Goal: Information Seeking & Learning: Learn about a topic

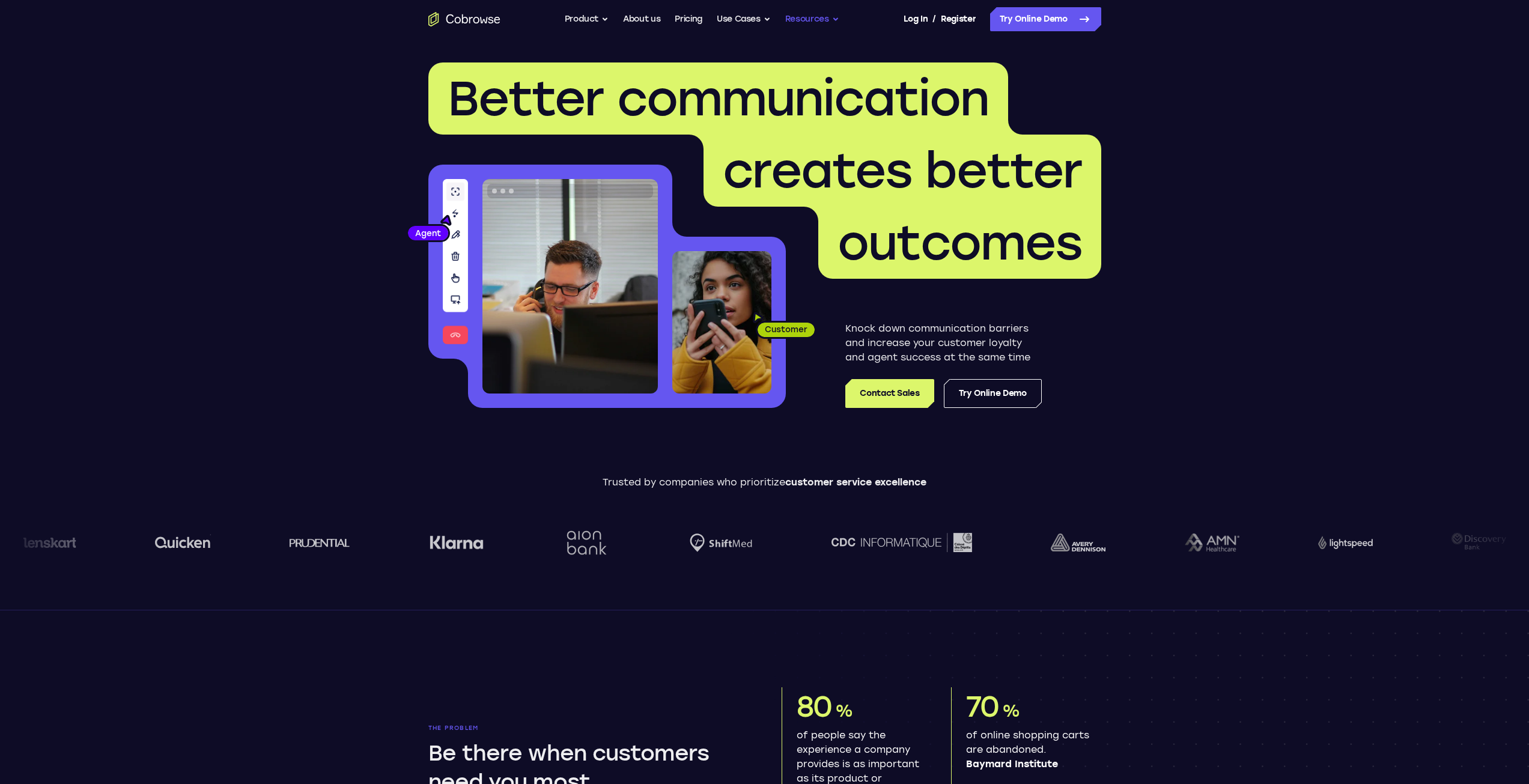
click at [803, 18] on button "Resources" at bounding box center [812, 19] width 54 height 24
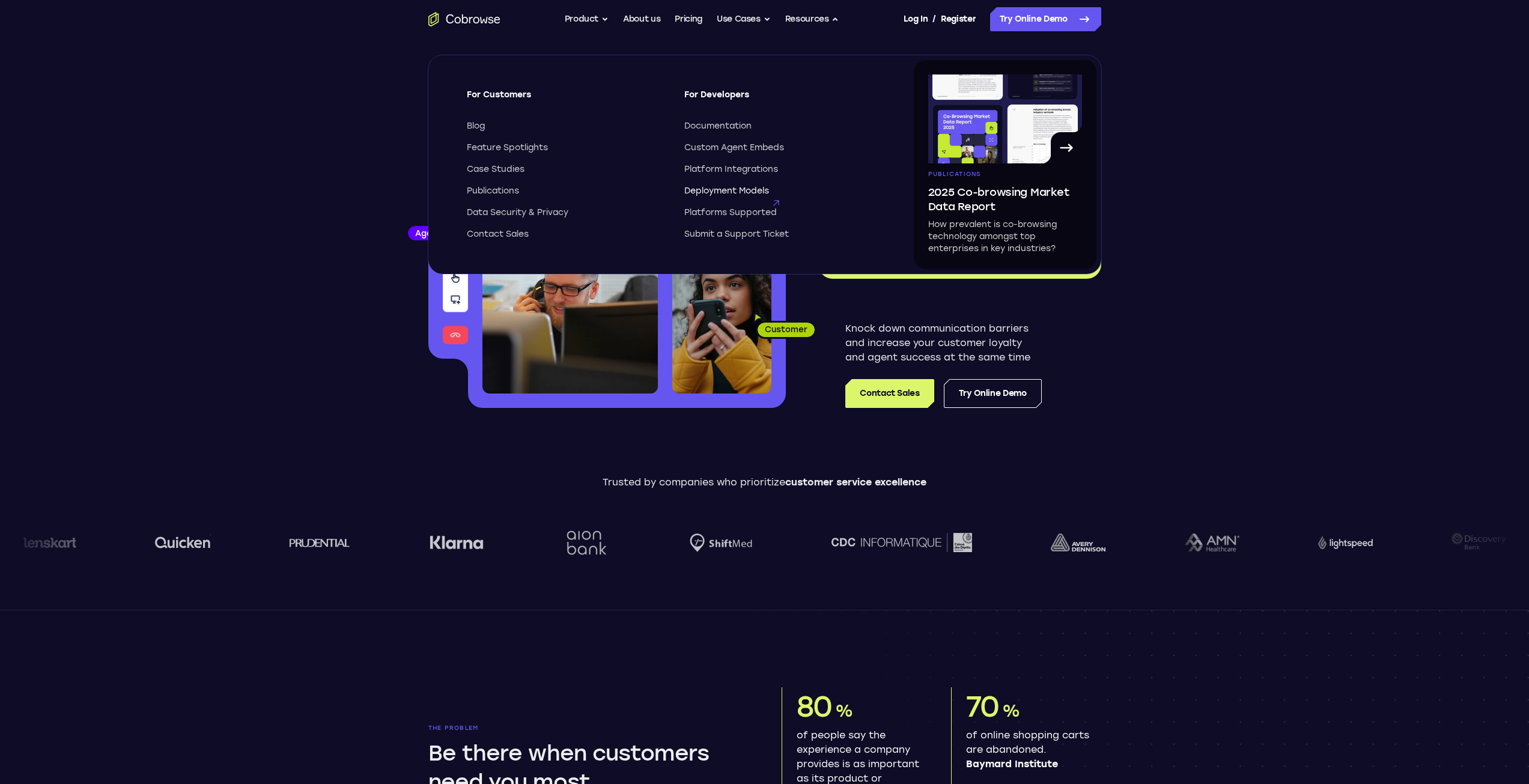
click at [749, 189] on span "Deployment Models" at bounding box center [726, 191] width 85 height 12
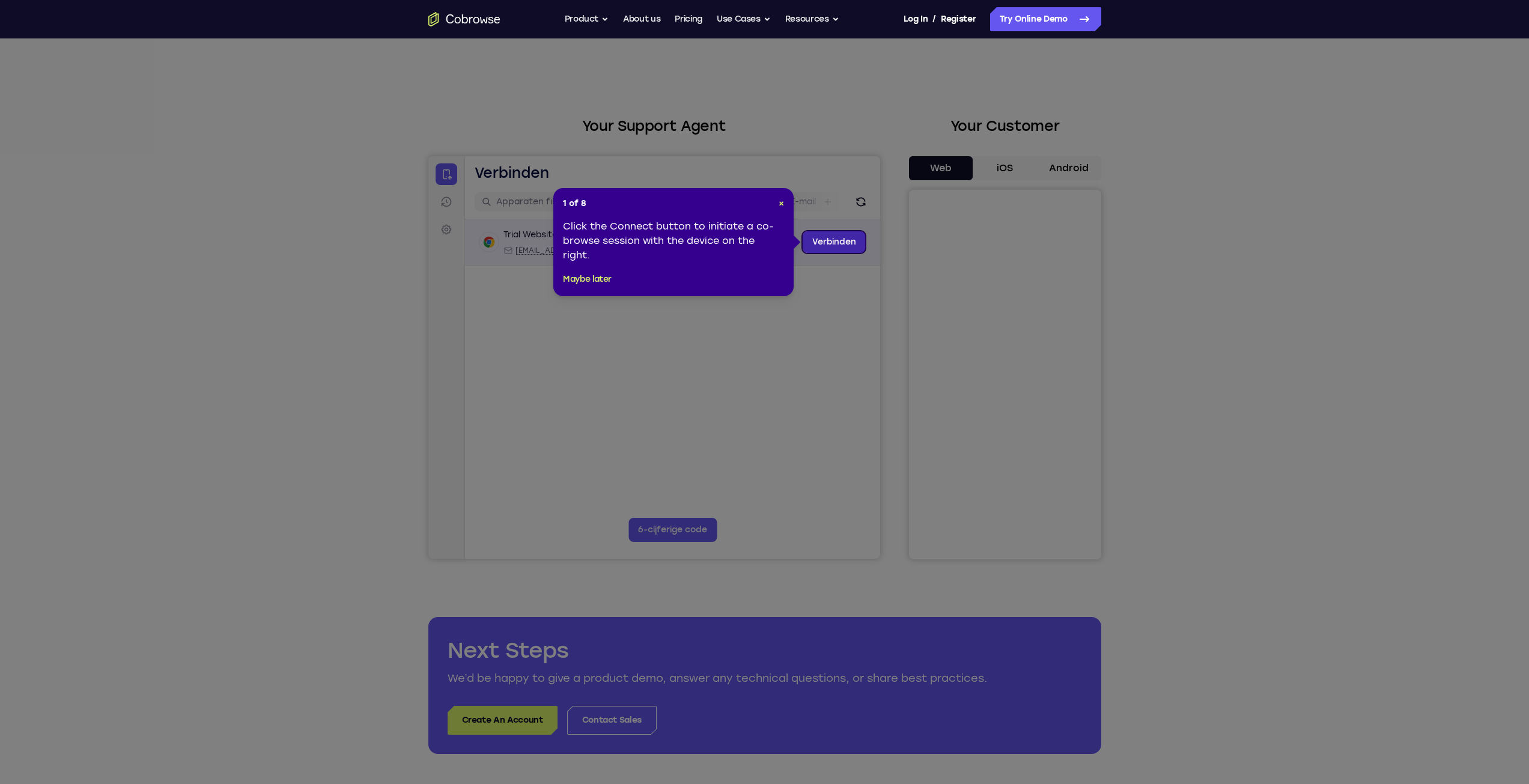
click at [842, 242] on link "Verbinden" at bounding box center [833, 242] width 63 height 22
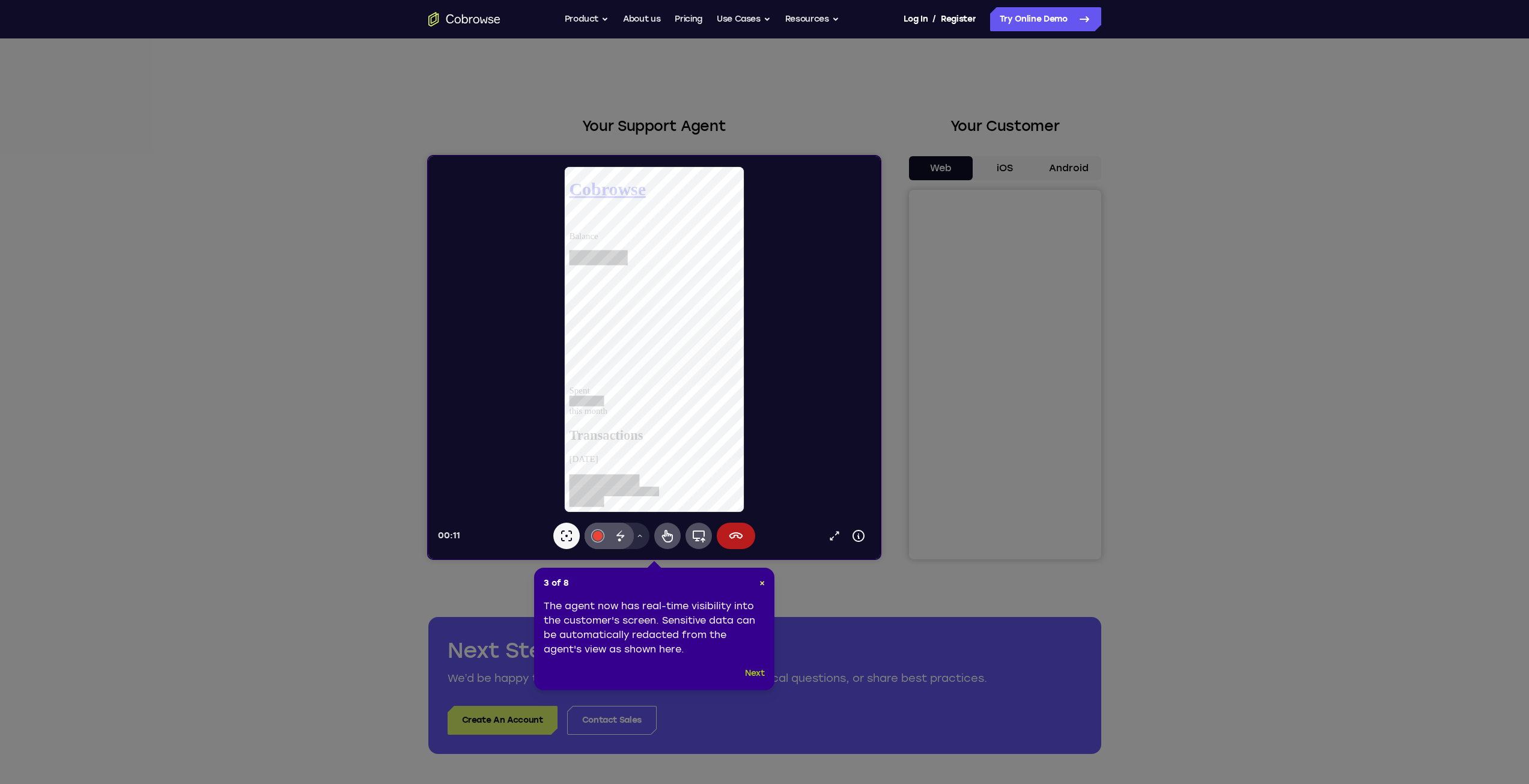
click at [755, 670] on button "Next" at bounding box center [754, 673] width 20 height 14
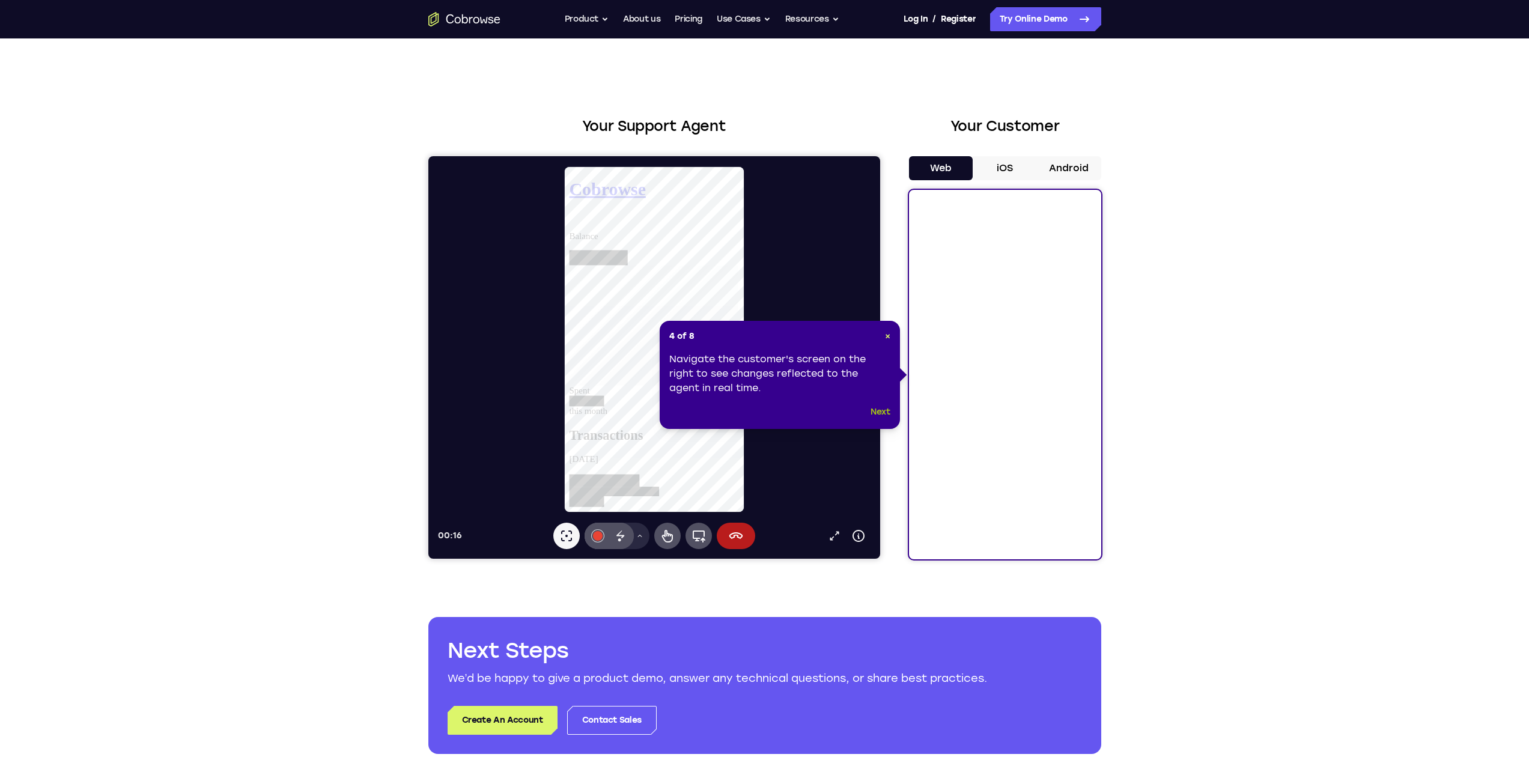
click at [880, 411] on button "Next" at bounding box center [880, 412] width 20 height 14
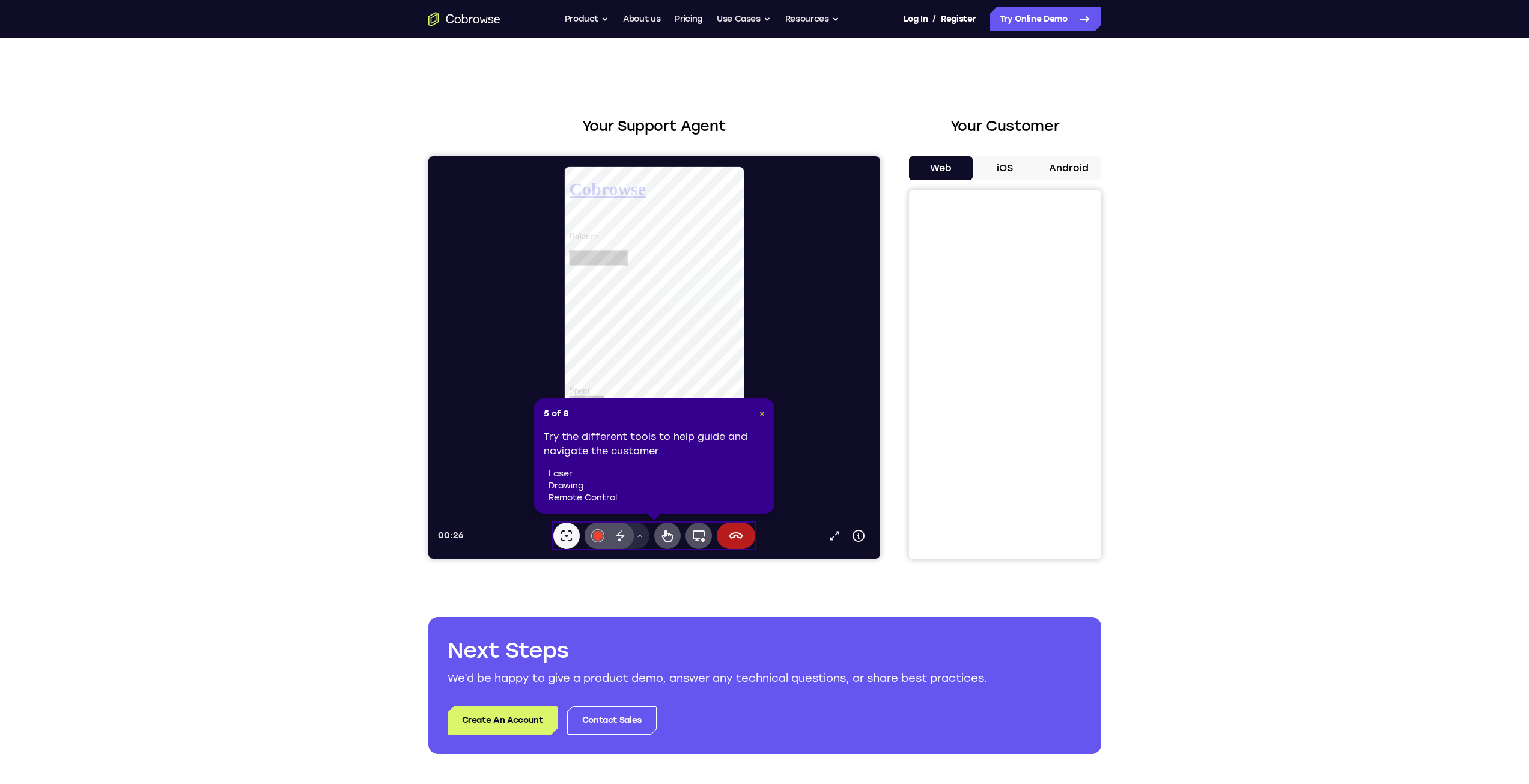
click at [762, 415] on span "×" at bounding box center [762, 413] width 5 height 10
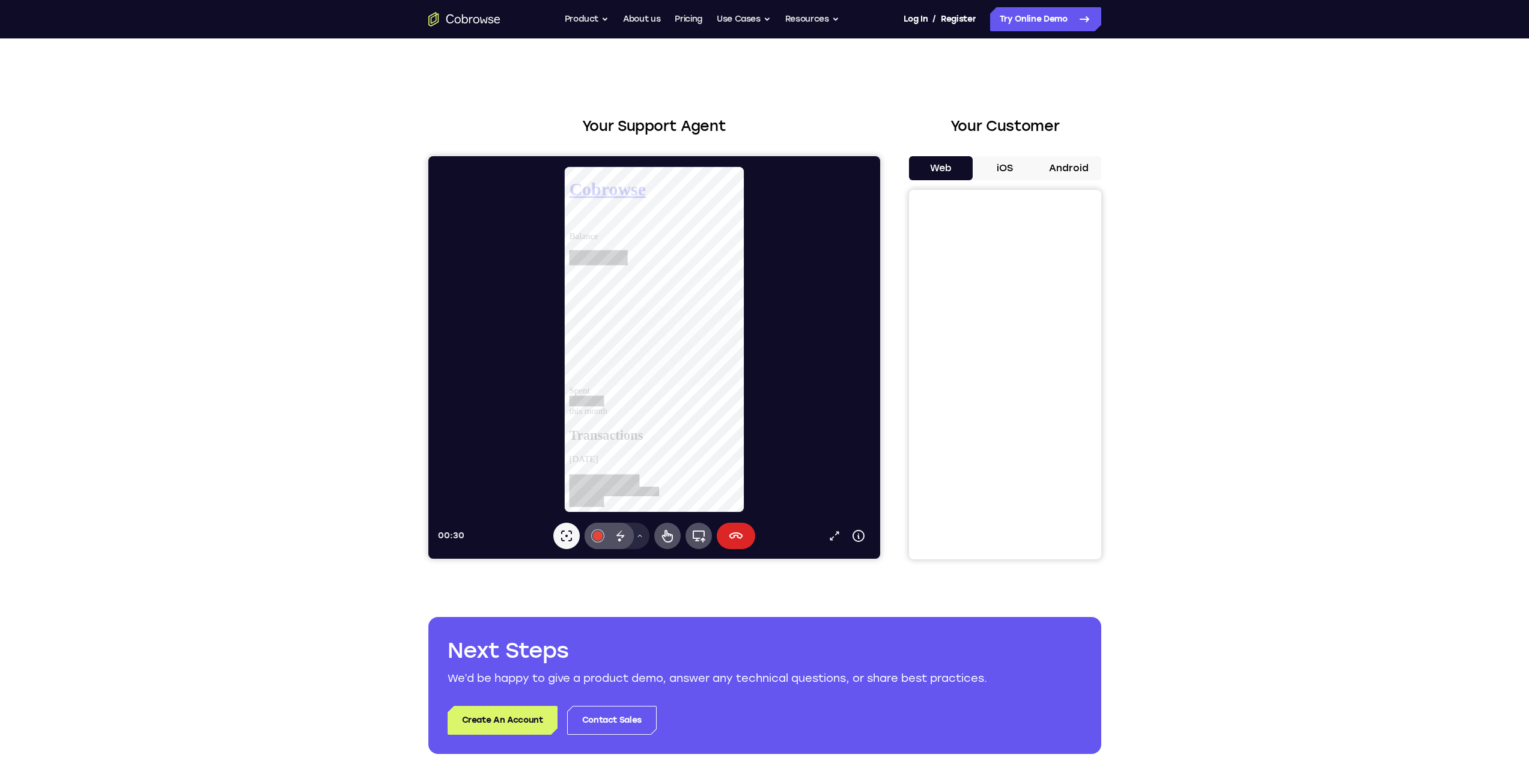
click at [737, 537] on icon at bounding box center [736, 536] width 14 height 7
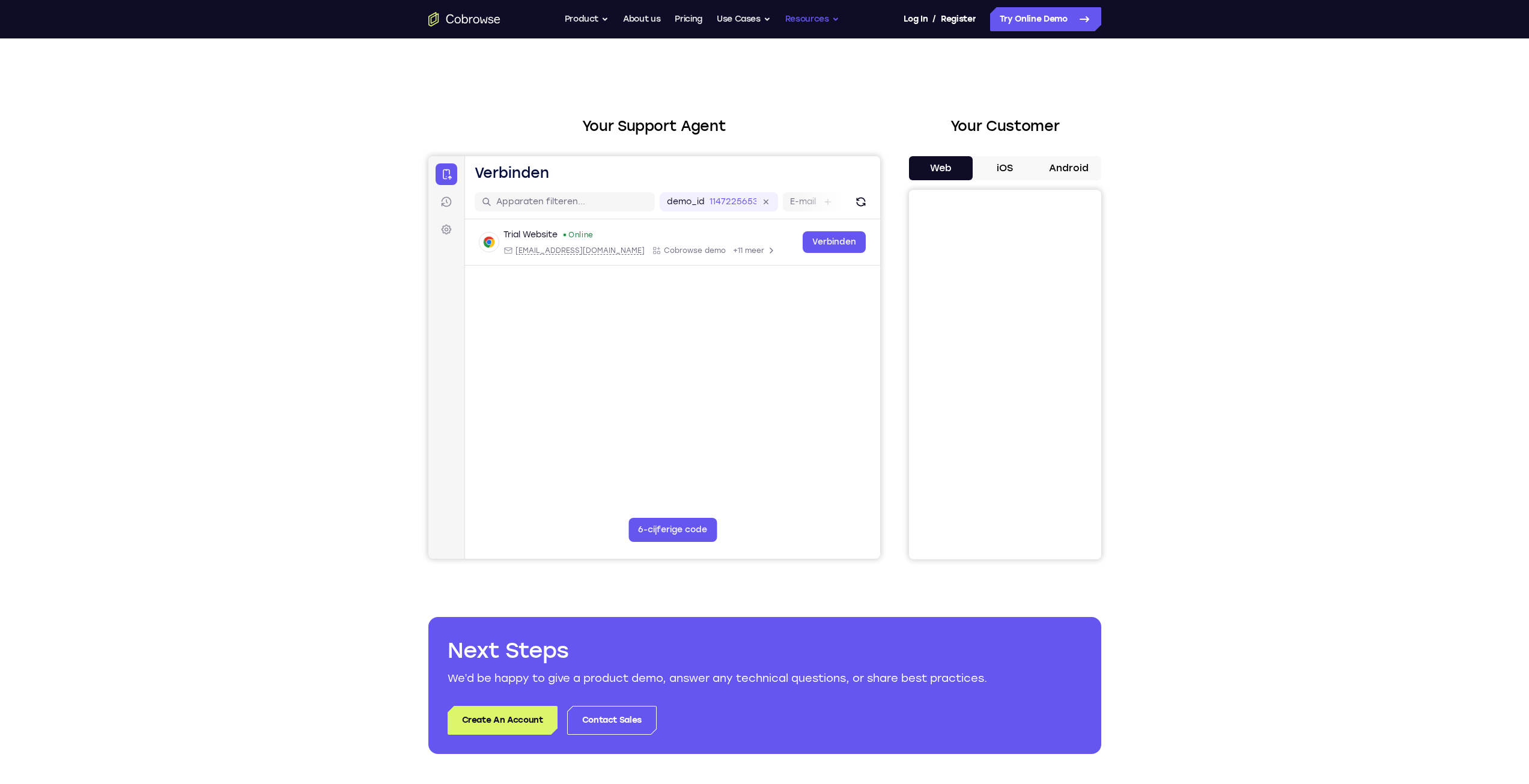
click at [797, 21] on button "Resources" at bounding box center [812, 19] width 54 height 24
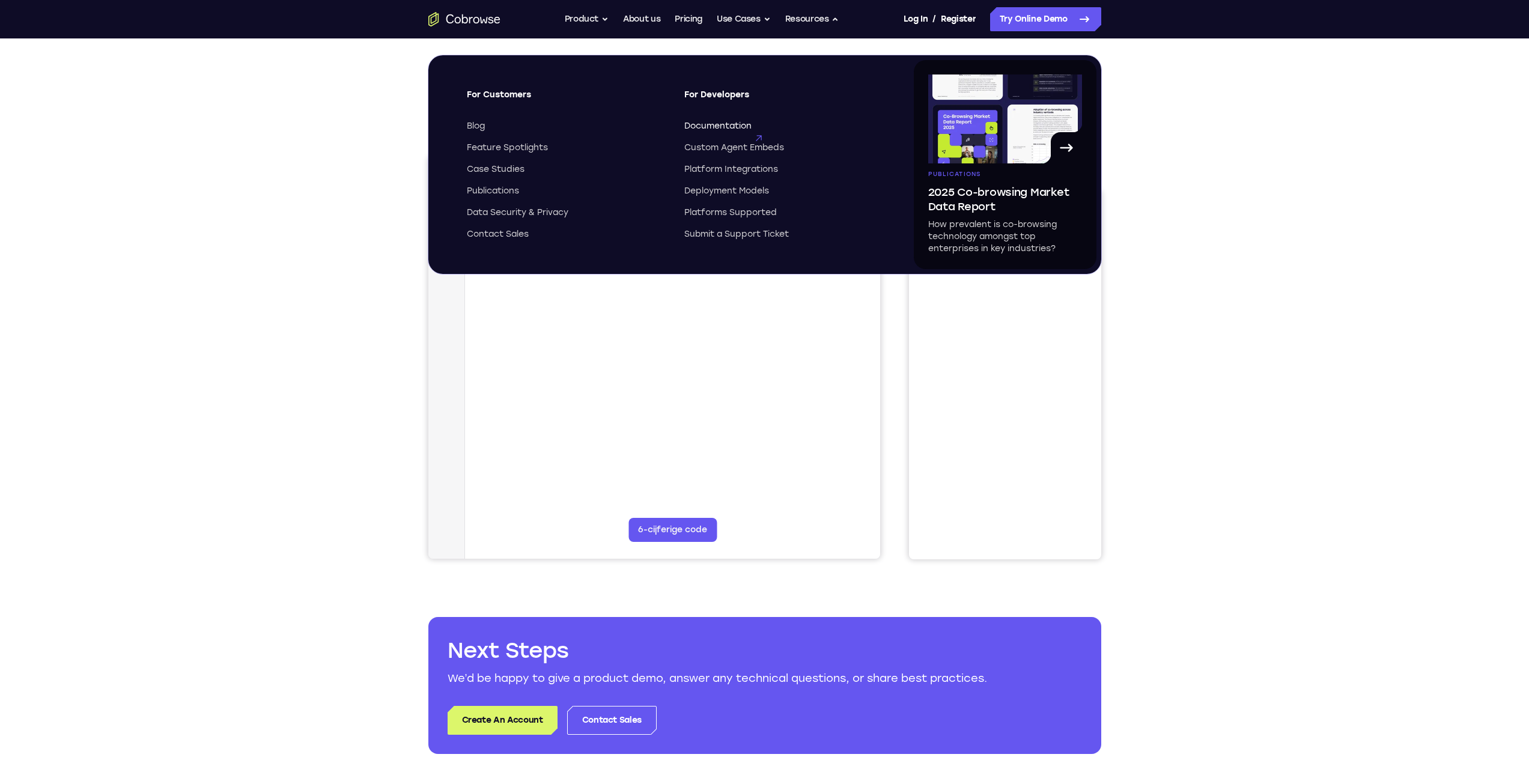
click at [726, 124] on span "Documentation" at bounding box center [717, 126] width 68 height 12
click at [734, 123] on span "Documentation" at bounding box center [717, 126] width 68 height 12
